Goal: Communication & Community: Ask a question

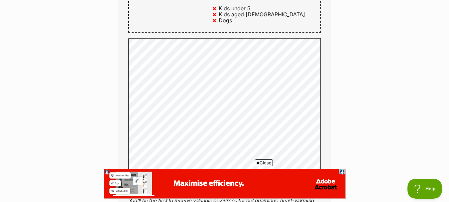
click at [265, 163] on span "Close" at bounding box center [264, 162] width 18 height 7
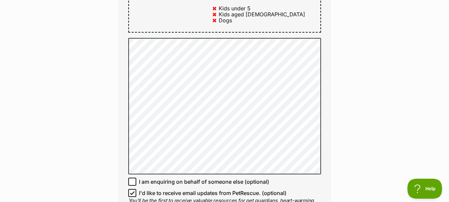
click at [131, 192] on icon at bounding box center [132, 193] width 4 height 3
click at [131, 189] on input "I'd like to receive email updates from PetRescue. (optional)" at bounding box center [132, 193] width 8 height 8
checkbox input "false"
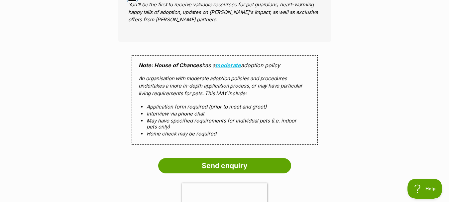
scroll to position [681, 0]
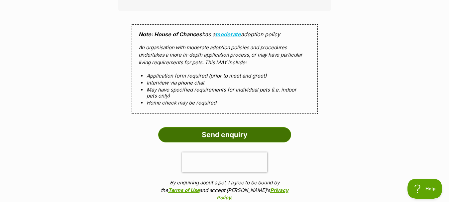
click at [233, 127] on input "Send enquiry" at bounding box center [224, 134] width 133 height 15
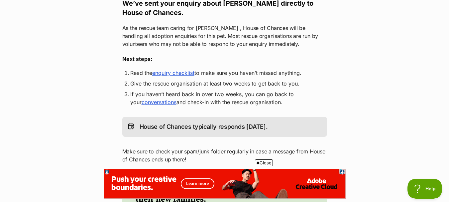
scroll to position [128, 0]
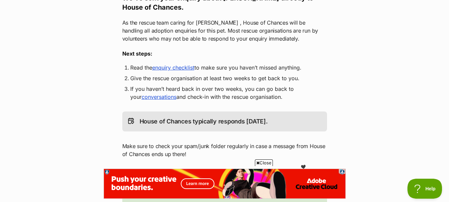
click at [261, 162] on span "Close" at bounding box center [264, 162] width 18 height 7
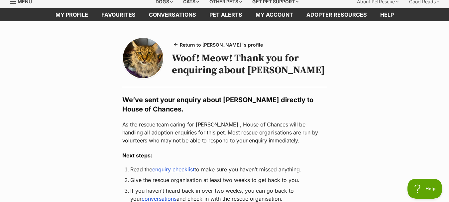
scroll to position [0, 0]
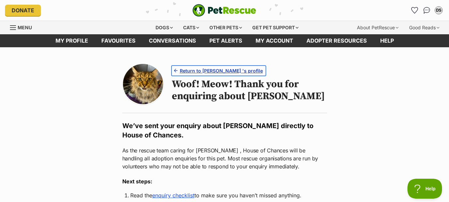
click at [202, 71] on span "Return to Rodney 's profile" at bounding box center [221, 70] width 83 height 7
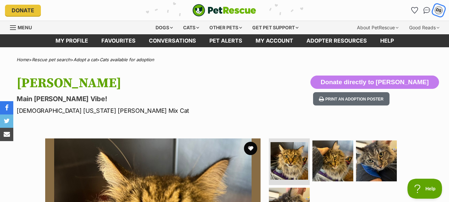
click at [440, 12] on div "DS" at bounding box center [439, 10] width 9 height 9
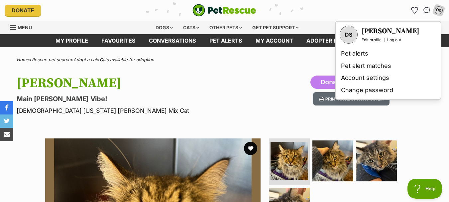
click at [286, 95] on div "Rodney Main Coon Vibe! Male Maine Coon Mix Cat Donate directly to Rodney Print …" at bounding box center [224, 96] width 449 height 40
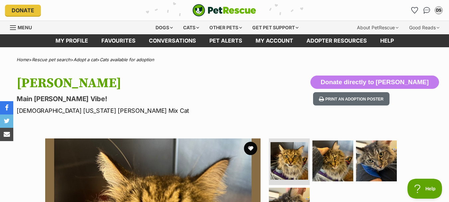
click at [303, 104] on div "Rodney Main Coon Vibe! Male Maine Coon Mix Cat Donate directly to Rodney Print …" at bounding box center [224, 96] width 449 height 40
click at [175, 43] on link "Conversations" at bounding box center [172, 40] width 61 height 13
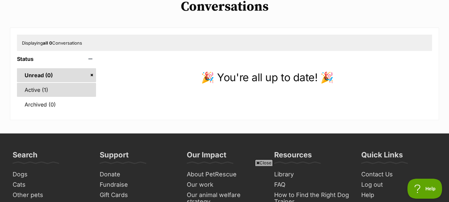
click at [35, 91] on link "Active (1)" at bounding box center [56, 90] width 79 height 14
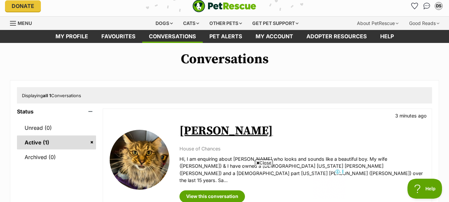
scroll to position [54, 0]
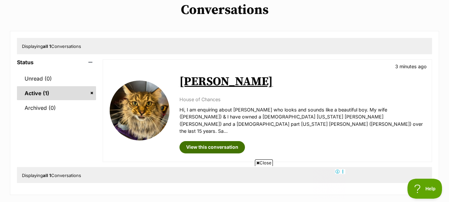
click at [221, 141] on link "View this conversation" at bounding box center [213, 147] width 66 height 12
